Goal: Navigation & Orientation: Find specific page/section

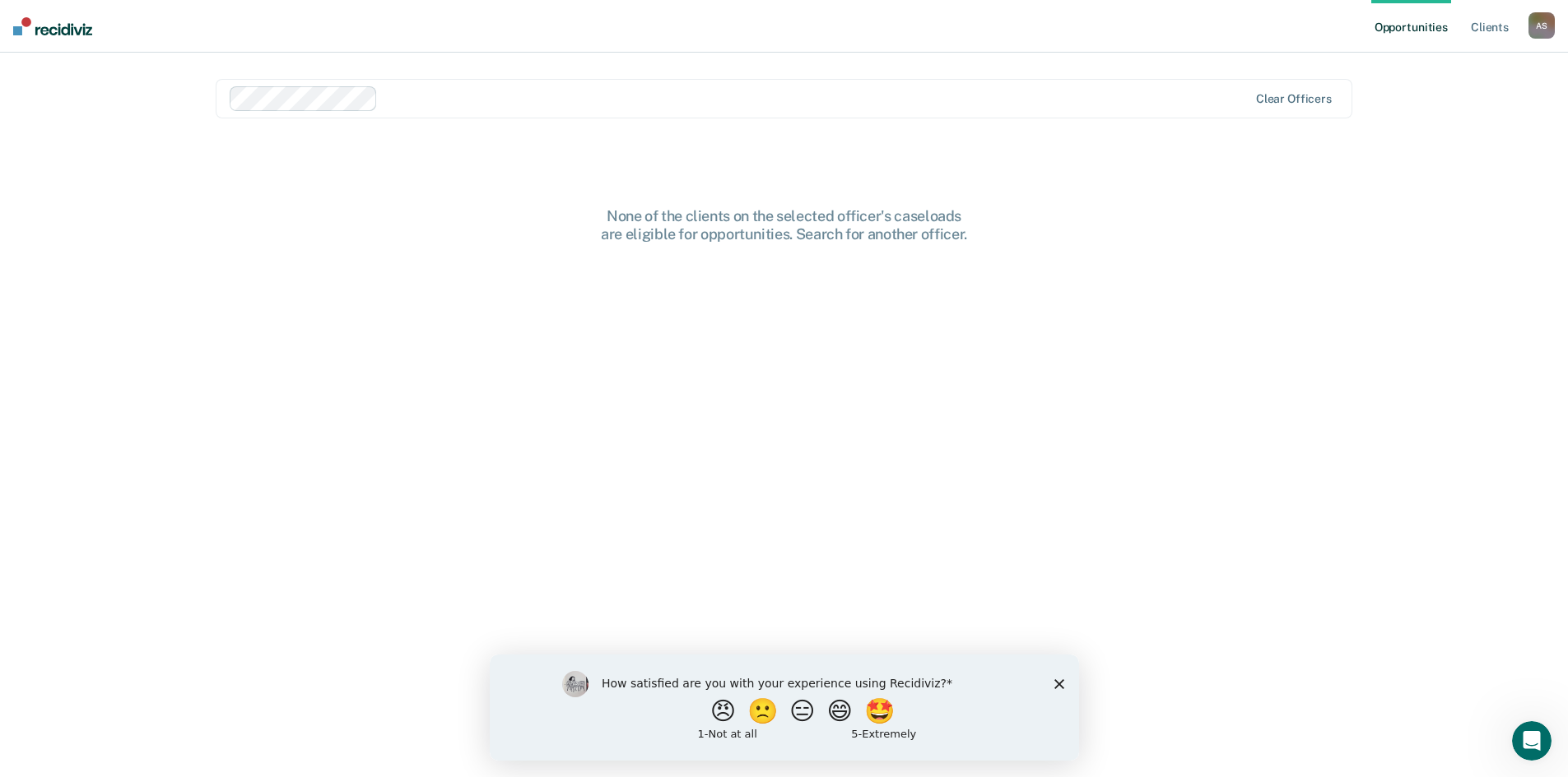
click at [1062, 686] on polygon "Close survey" at bounding box center [1059, 684] width 10 height 10
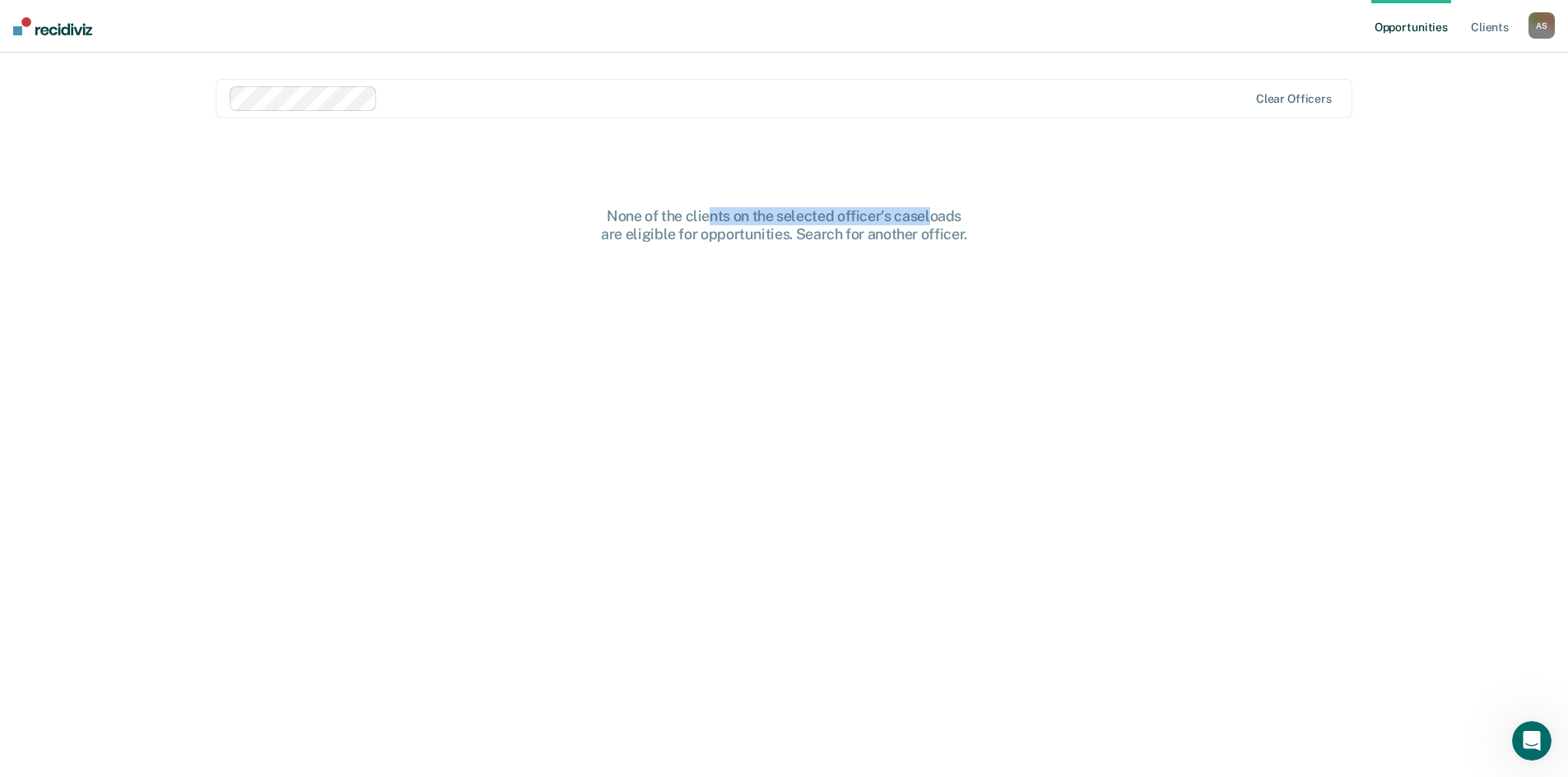
drag, startPoint x: 711, startPoint y: 215, endPoint x: 984, endPoint y: 199, distance: 273.5
click at [980, 199] on main "Clear officers None of the clients on the selected officer's caseloads are elig…" at bounding box center [784, 396] width 1176 height 686
click at [779, 235] on div "None of the clients on the selected officer's caseloads are eligible for opport…" at bounding box center [784, 225] width 527 height 35
drag, startPoint x: 801, startPoint y: 235, endPoint x: 950, endPoint y: 235, distance: 149.0
click at [950, 235] on div "None of the clients on the selected officer's caseloads are eligible for opport…" at bounding box center [784, 225] width 527 height 35
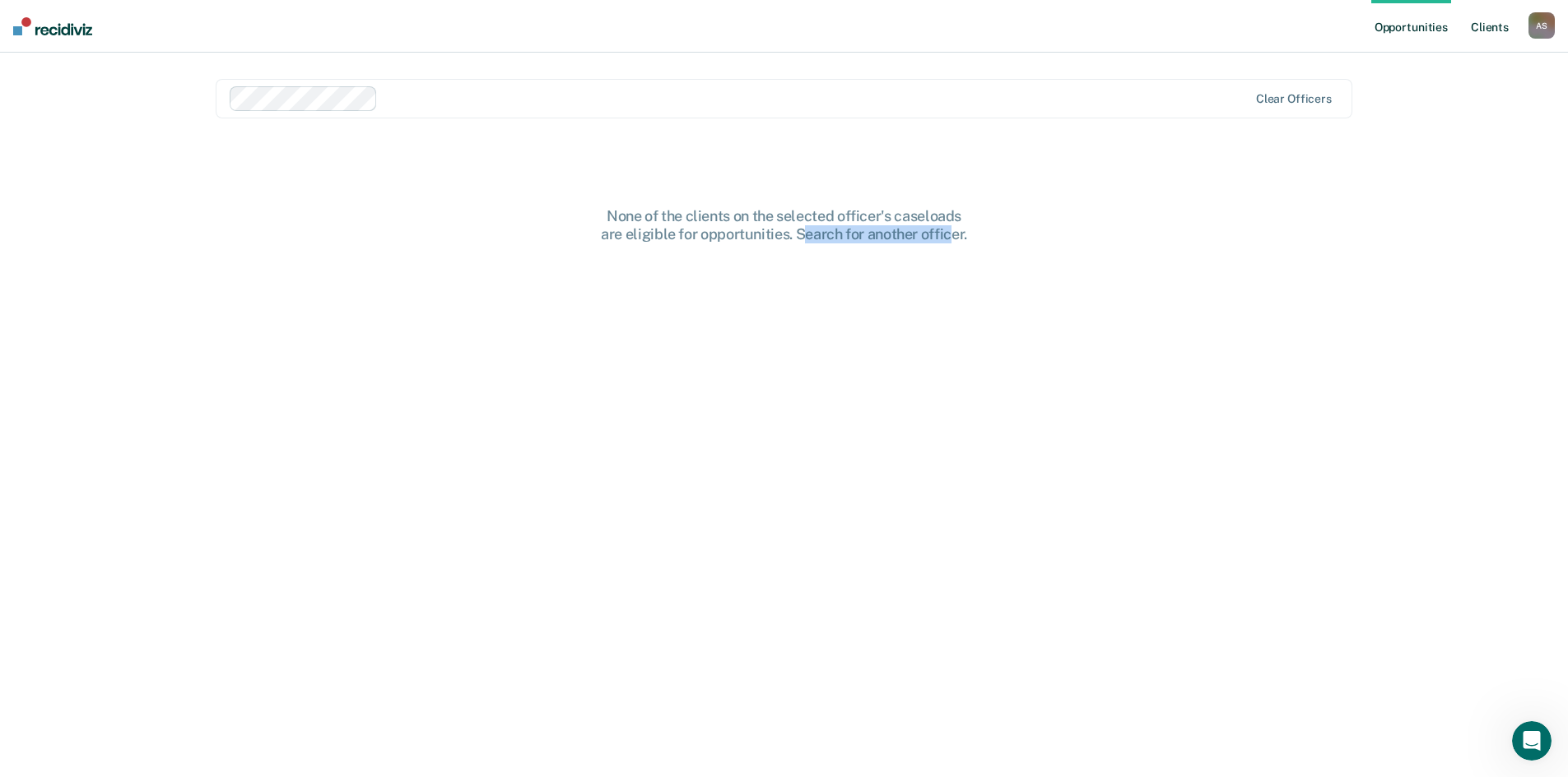
click at [1502, 21] on link "Client s" at bounding box center [1490, 26] width 45 height 53
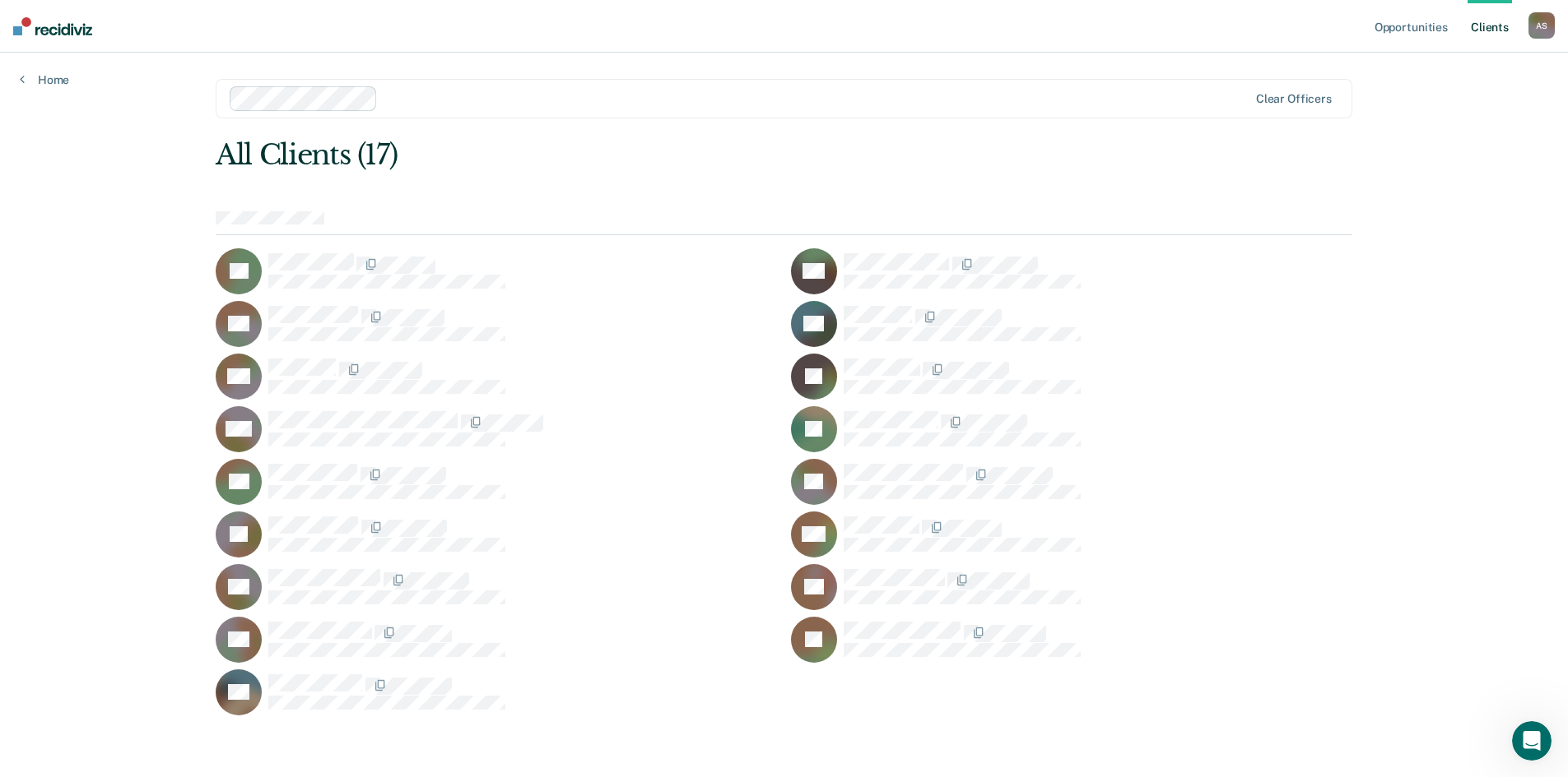
scroll to position [2, 0]
click at [1490, 26] on link "Client s" at bounding box center [1490, 26] width 45 height 53
click at [1418, 30] on link "Opportunities" at bounding box center [1411, 26] width 80 height 53
